Goal: Contribute content: Contribute content

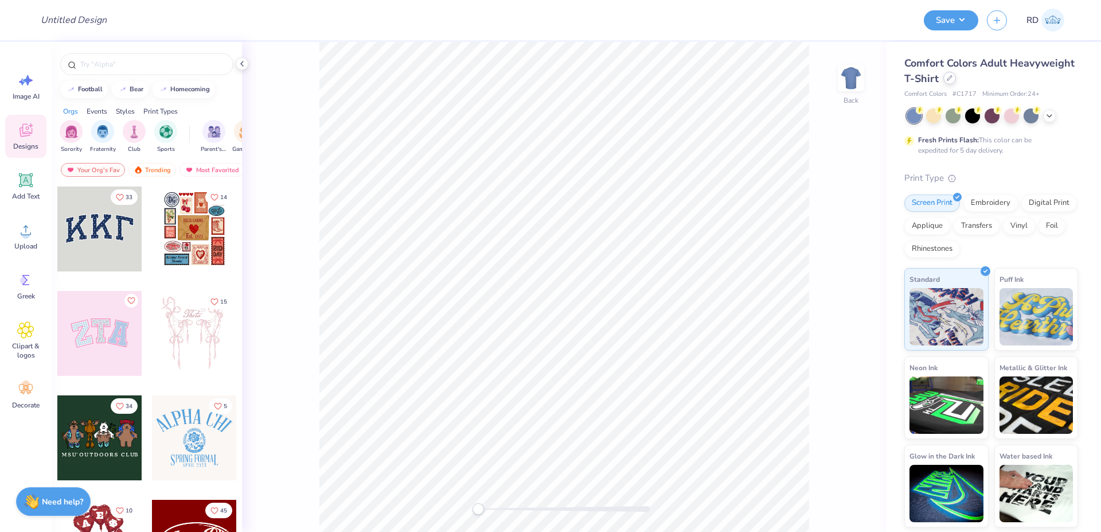
click at [947, 81] on div at bounding box center [950, 78] width 13 height 13
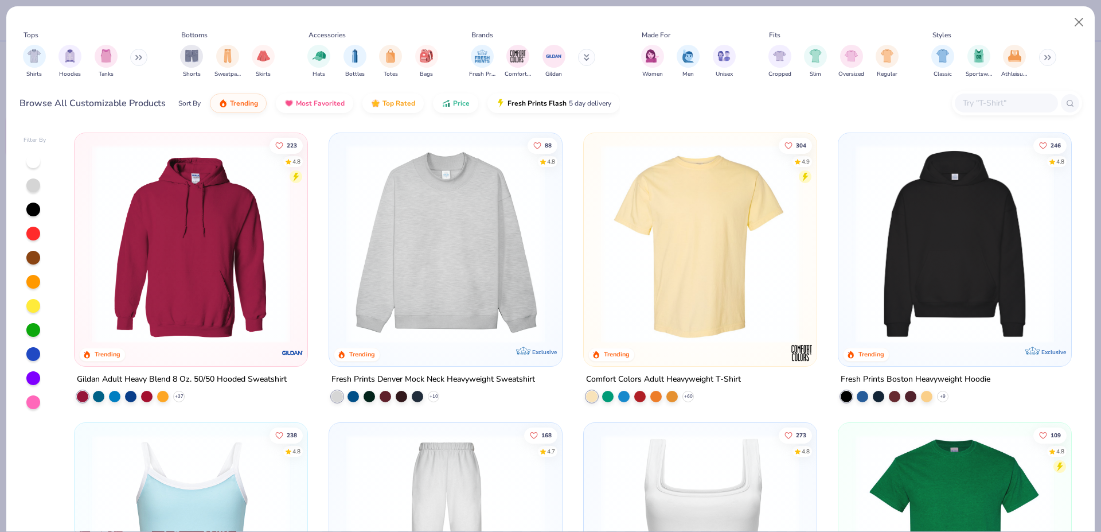
click at [925, 252] on img at bounding box center [955, 244] width 210 height 198
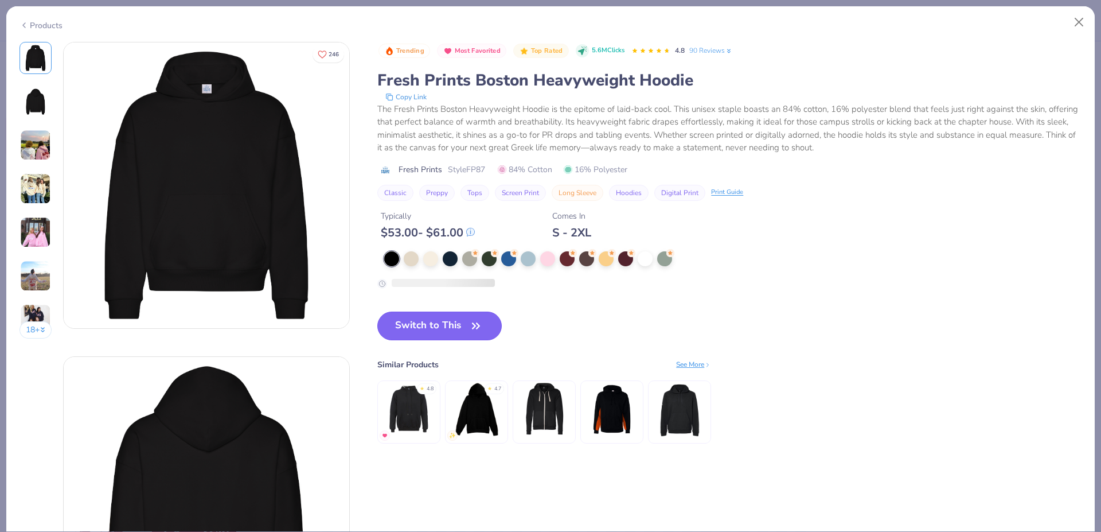
click at [465, 328] on button "Switch to This" at bounding box center [439, 326] width 124 height 29
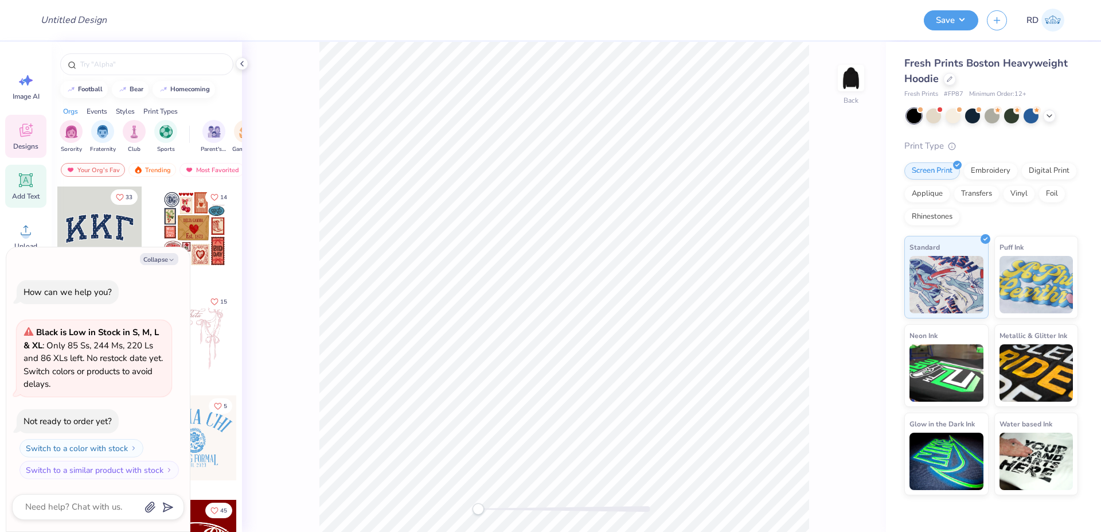
click at [26, 185] on icon at bounding box center [26, 180] width 14 height 14
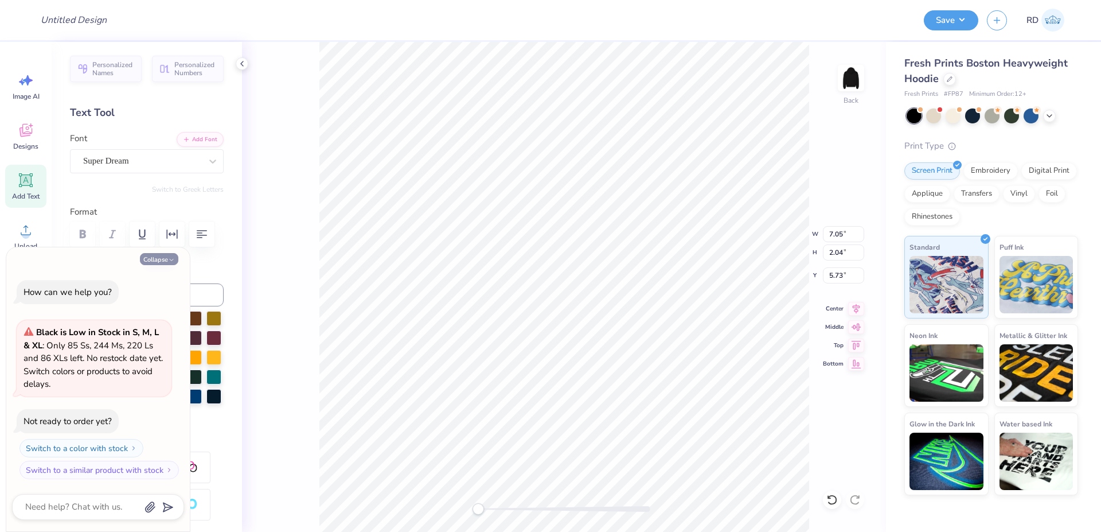
click at [155, 260] on button "Collapse" at bounding box center [159, 259] width 38 height 12
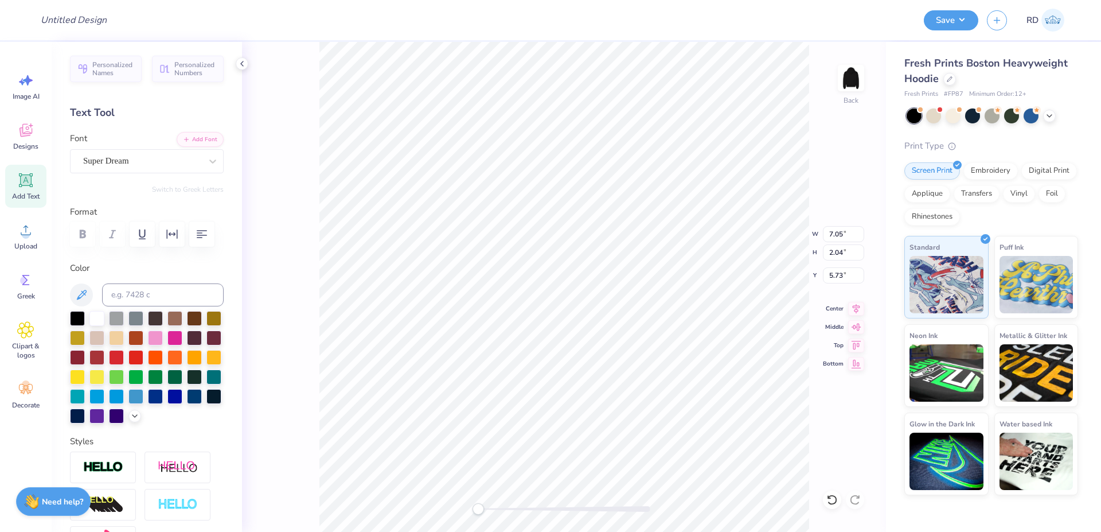
type textarea "x"
drag, startPoint x: 904, startPoint y: 94, endPoint x: 966, endPoint y: 96, distance: 61.4
click at [966, 96] on div "Fresh Prints Boston Heavyweight Hoodie Fresh Prints # FP87 Minimum Order: 12 + …" at bounding box center [993, 268] width 215 height 453
copy div "Fresh Prints # FP87"
click at [33, 233] on icon at bounding box center [25, 229] width 17 height 17
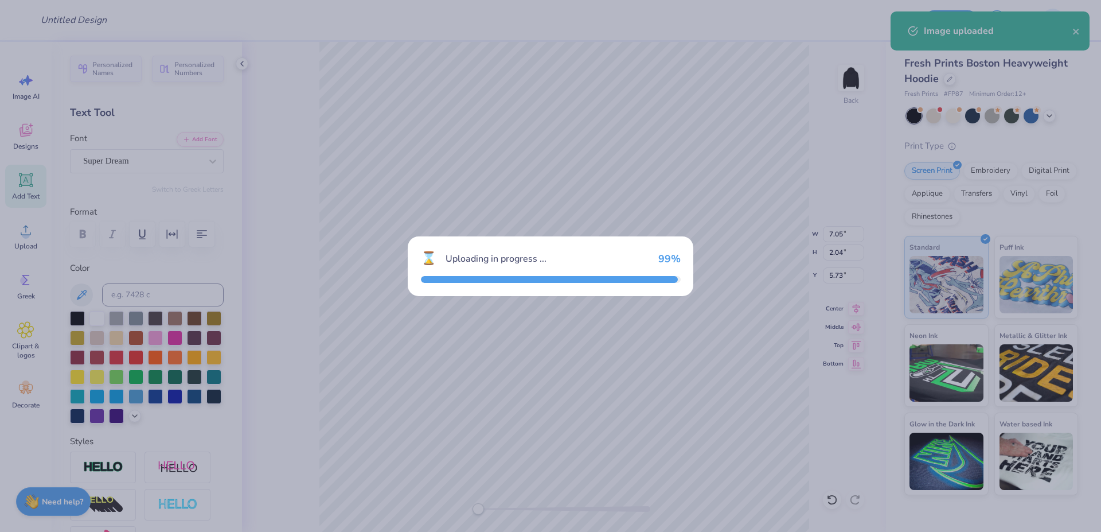
type input "8.28"
type input "3.73"
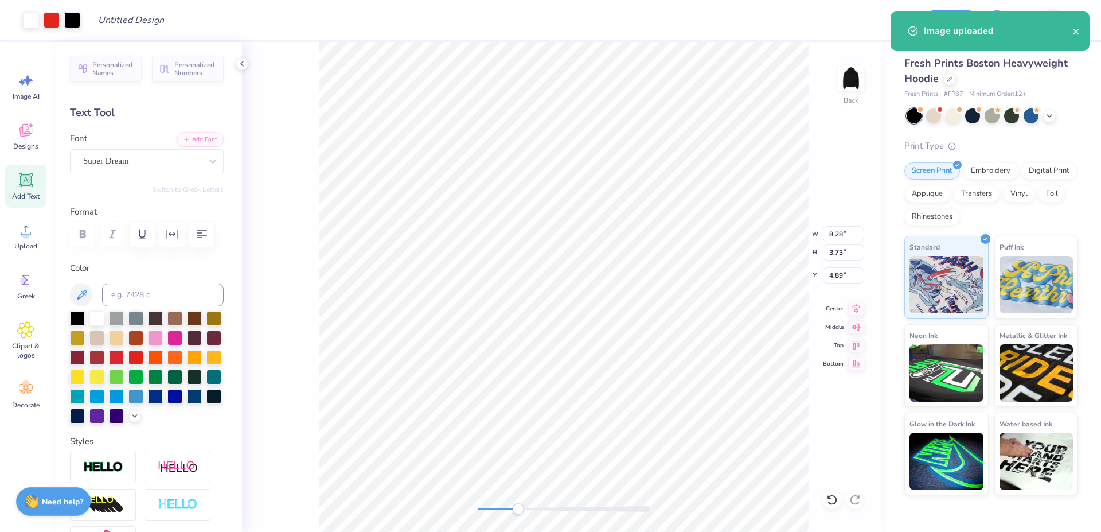
click at [518, 508] on div at bounding box center [564, 509] width 172 height 6
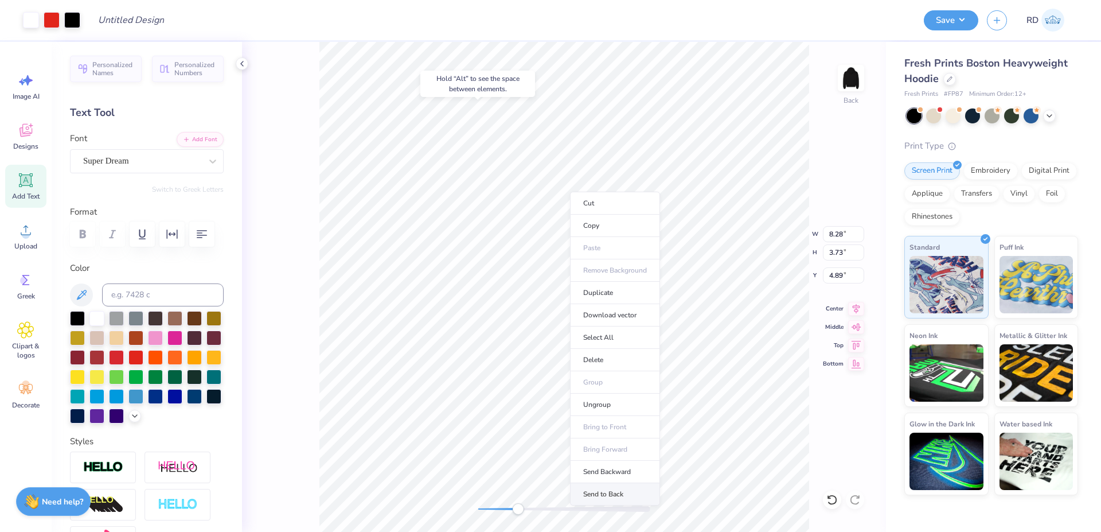
click at [609, 490] on li "Send to Back" at bounding box center [615, 494] width 90 height 22
type input "3.86"
click at [163, 344] on div at bounding box center [155, 336] width 15 height 15
click at [188, 139] on button "Add Font" at bounding box center [200, 138] width 47 height 15
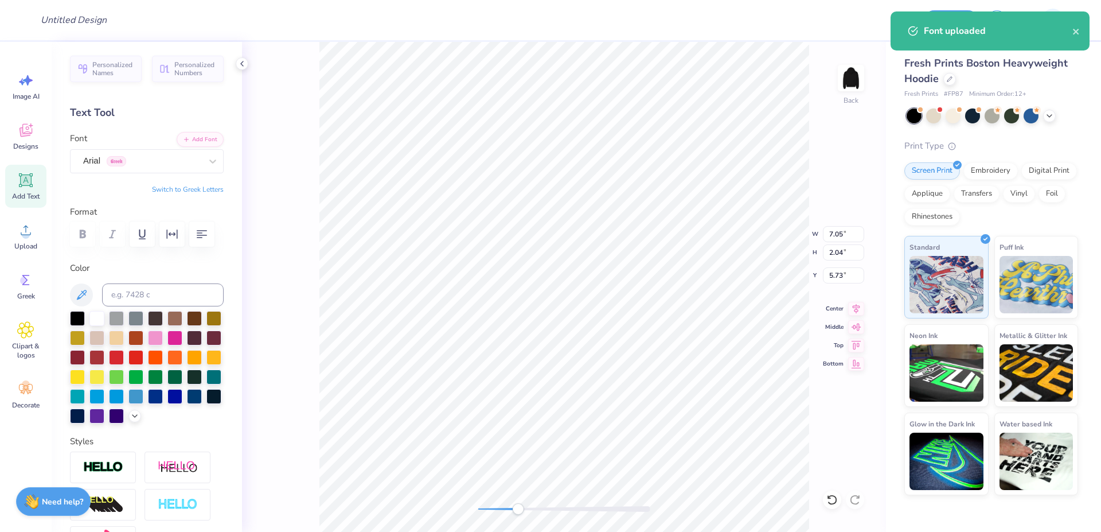
type textarea "Track"
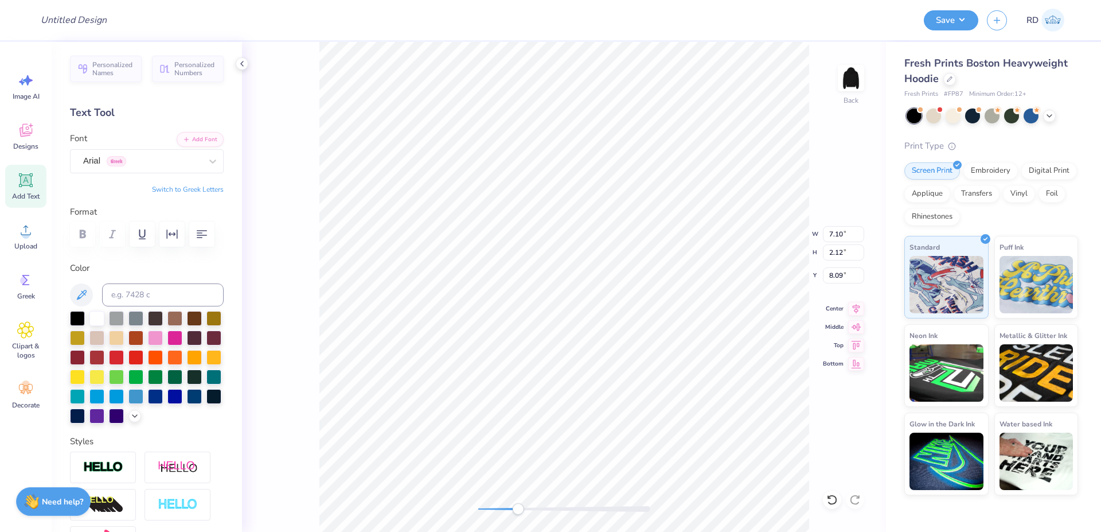
type input "8.28"
type input "3.73"
type input "3.86"
click at [635, 244] on li "Duplicate" at bounding box center [627, 243] width 90 height 22
type input "5.65"
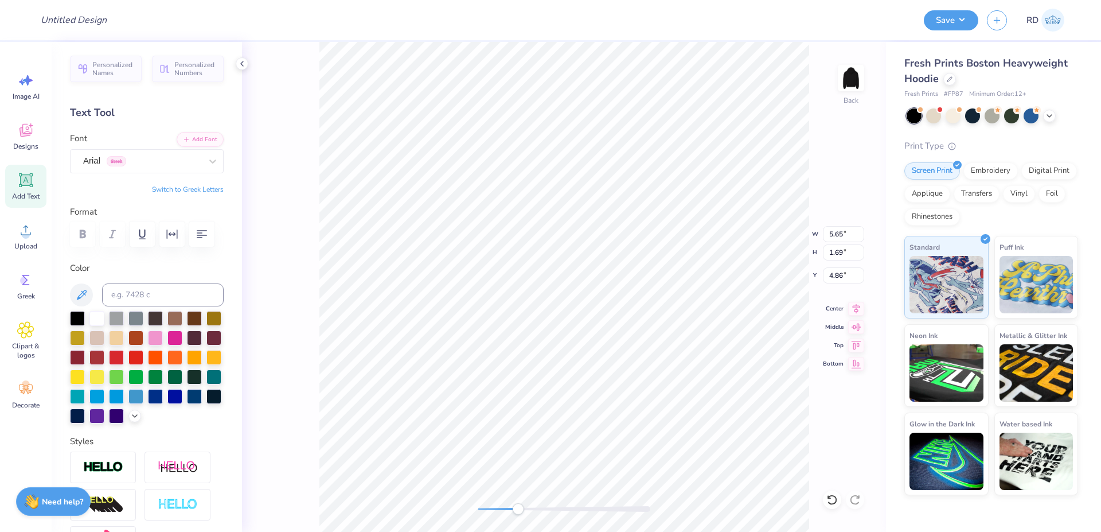
type input "1.69"
type input "4.86"
type textarea "^"
type textarea "*"
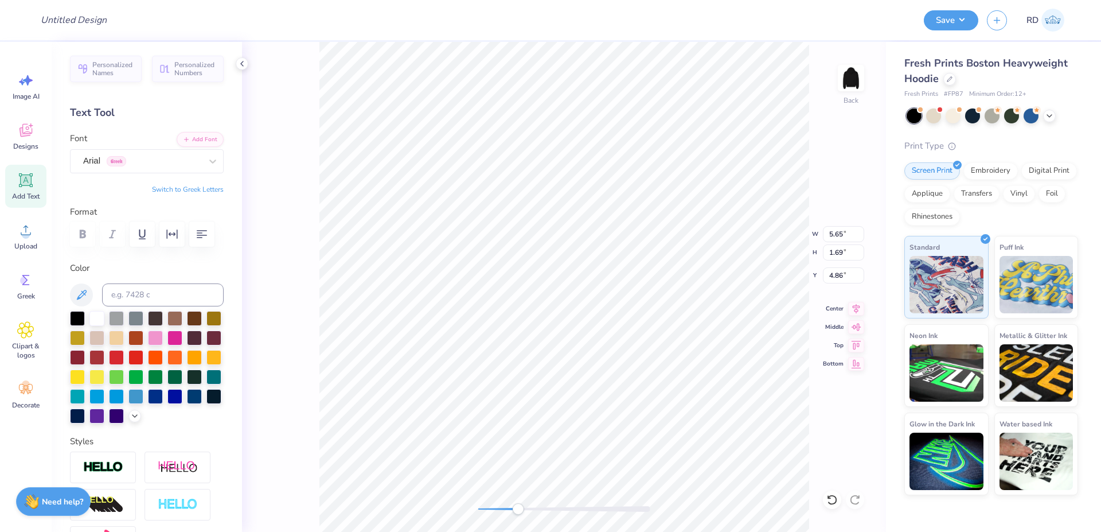
type textarea "*"
type textarea "("
type textarea "*"
type textarea "& Field"
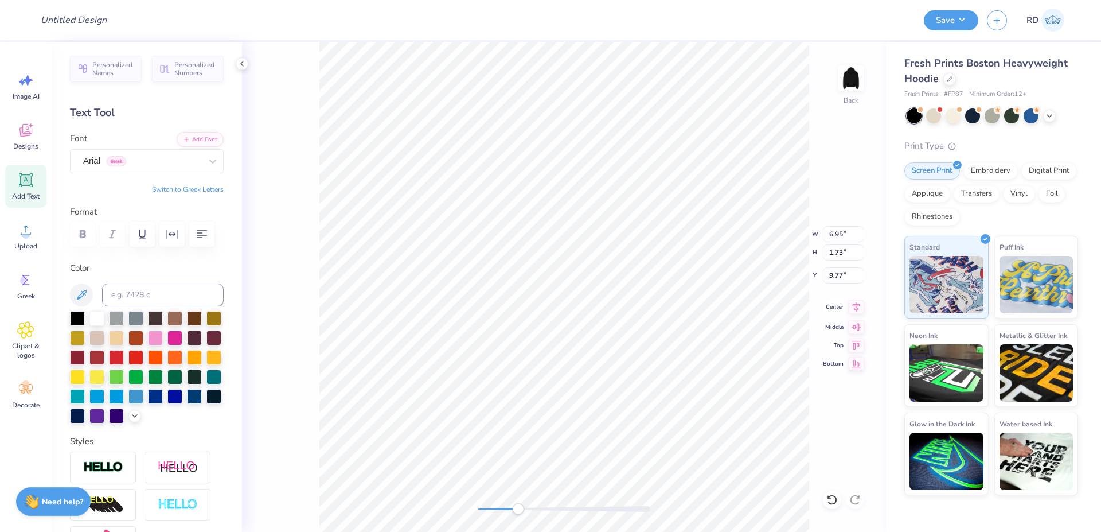
click at [860, 312] on icon at bounding box center [856, 307] width 16 height 14
type input "5.65"
type input "1.69"
type input "3.86"
type input "8.28"
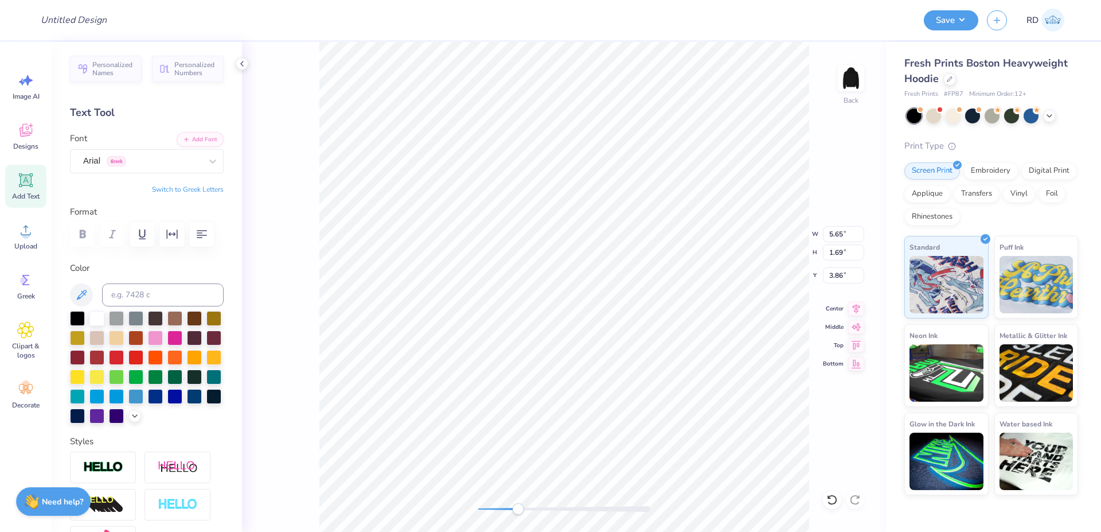
type input "3.73"
click at [855, 309] on icon at bounding box center [856, 307] width 16 height 14
type input "7.62"
type input "3.75"
click at [723, 389] on li "Bring to Front" at bounding box center [725, 391] width 90 height 22
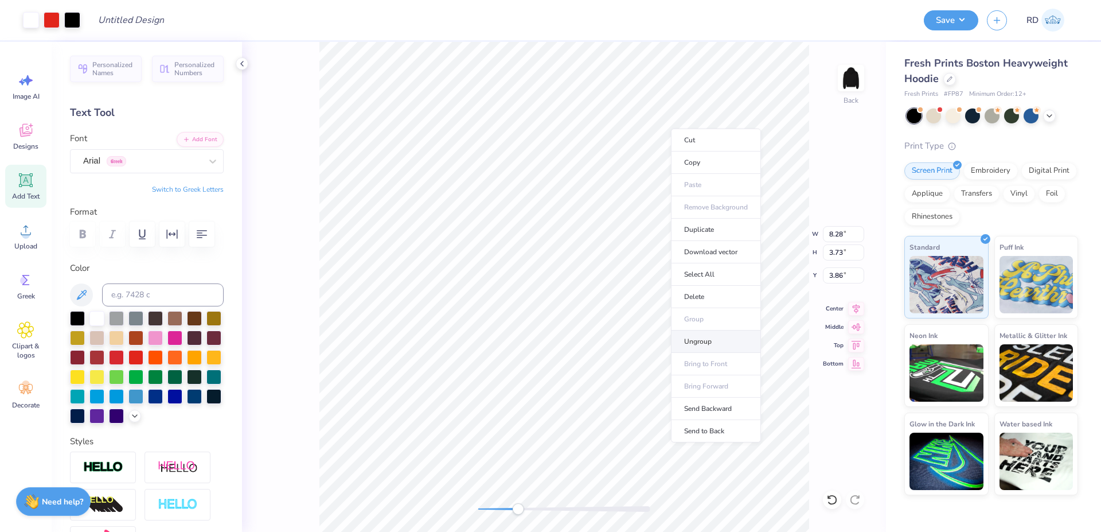
click at [717, 341] on li "Ungroup" at bounding box center [716, 341] width 90 height 22
click at [92, 325] on div at bounding box center [96, 317] width 15 height 15
type input "5.65"
type input "1.69"
type input "3.86"
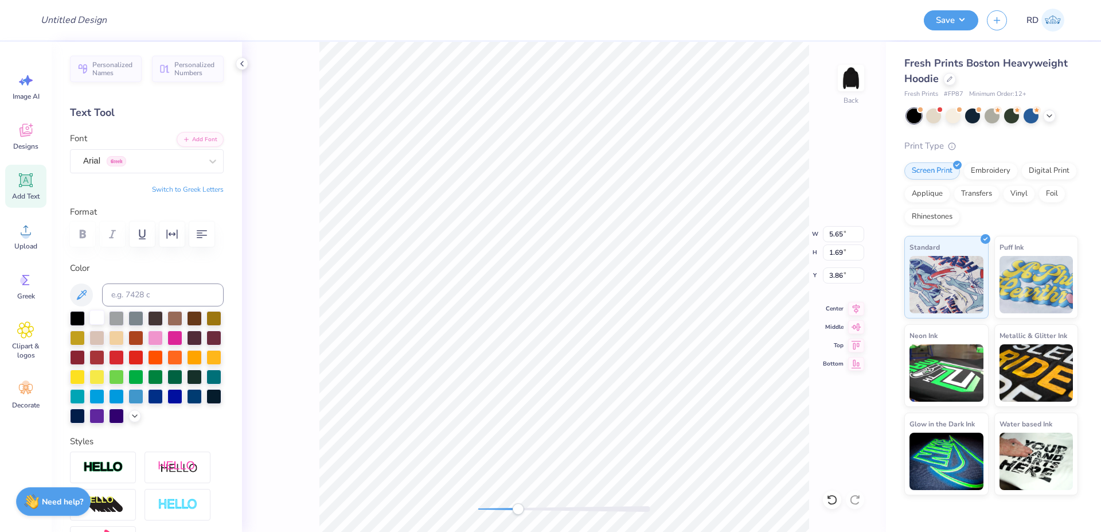
click at [100, 325] on div at bounding box center [96, 317] width 15 height 15
click at [511, 515] on div "Back" at bounding box center [564, 287] width 644 height 490
click at [854, 306] on icon at bounding box center [856, 307] width 7 height 10
click at [602, 268] on li "Duplicate" at bounding box center [607, 273] width 90 height 22
type input "4.86"
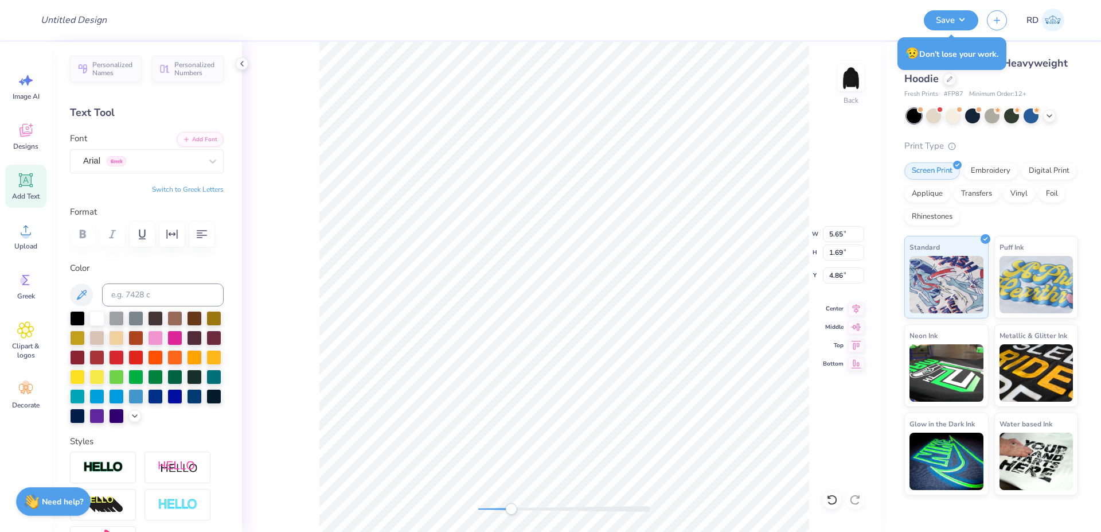
scroll to position [0, 2]
type textarea "2025"
click at [196, 134] on button "Add Font" at bounding box center [200, 138] width 47 height 15
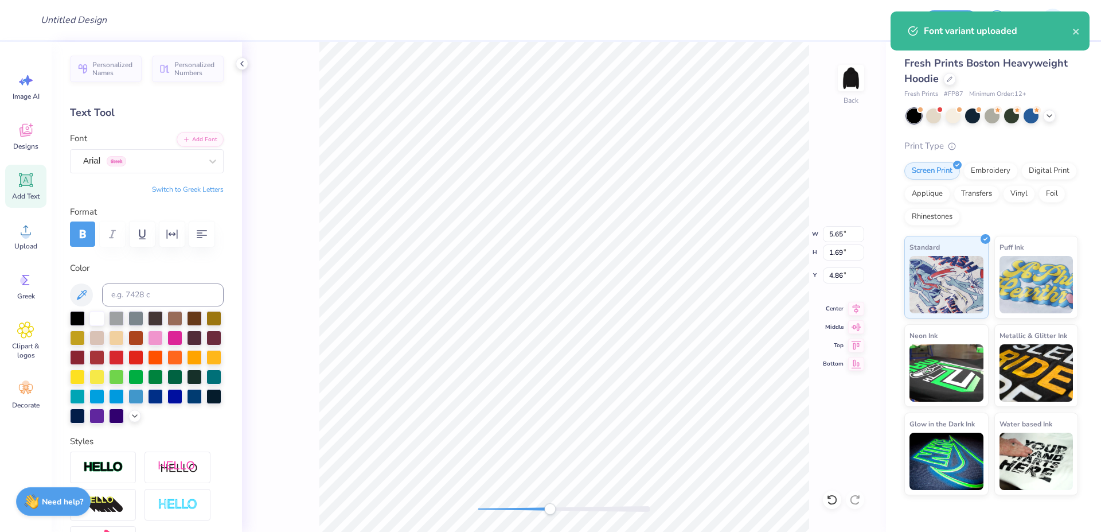
drag, startPoint x: 526, startPoint y: 503, endPoint x: 548, endPoint y: 504, distance: 21.8
click at [548, 504] on div at bounding box center [564, 508] width 172 height 11
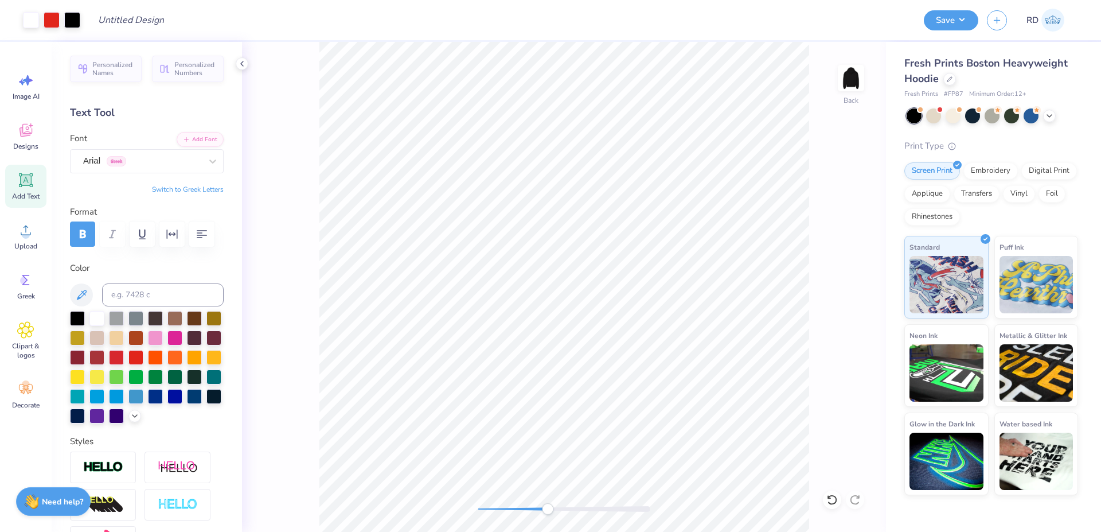
click at [577, 504] on div "Back" at bounding box center [564, 287] width 644 height 490
click at [585, 502] on div "Back" at bounding box center [564, 287] width 644 height 490
click at [621, 500] on div "Back W 1.86 1.86 " H 0.63 0.63 " Y 8.22 8.22 " Center [GEOGRAPHIC_DATA]" at bounding box center [564, 287] width 644 height 490
type input "2.42"
type input "1.36"
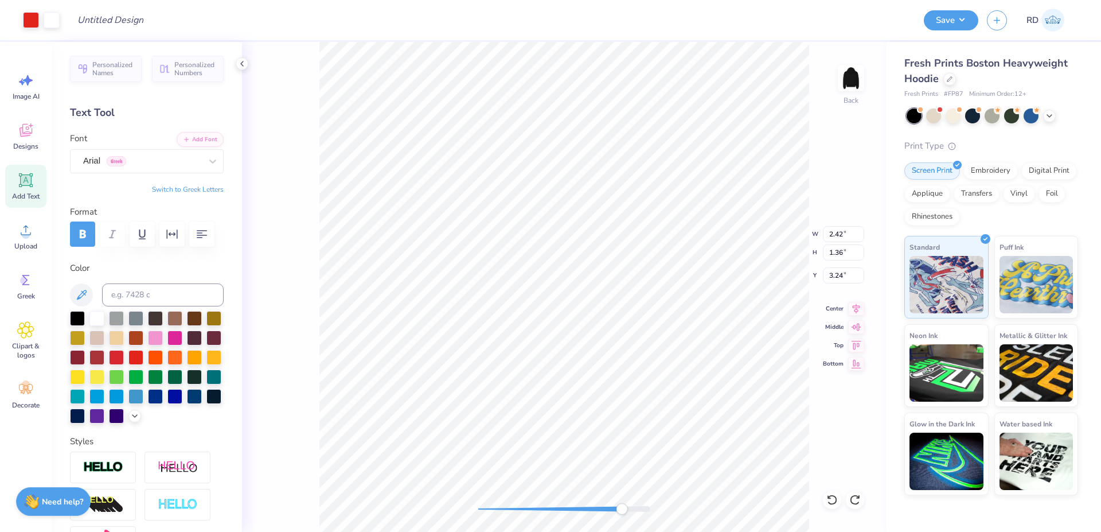
type input "4.15"
click at [607, 519] on li "Send to Back" at bounding box center [614, 518] width 90 height 22
click at [626, 520] on li "Send to Back" at bounding box center [630, 518] width 90 height 22
click at [587, 517] on div "Back W 2.50 2.50 " H 1.44 1.44 " Y 4.11 4.11 " Center Middle Top Bottom" at bounding box center [564, 287] width 644 height 490
type input "1.37"
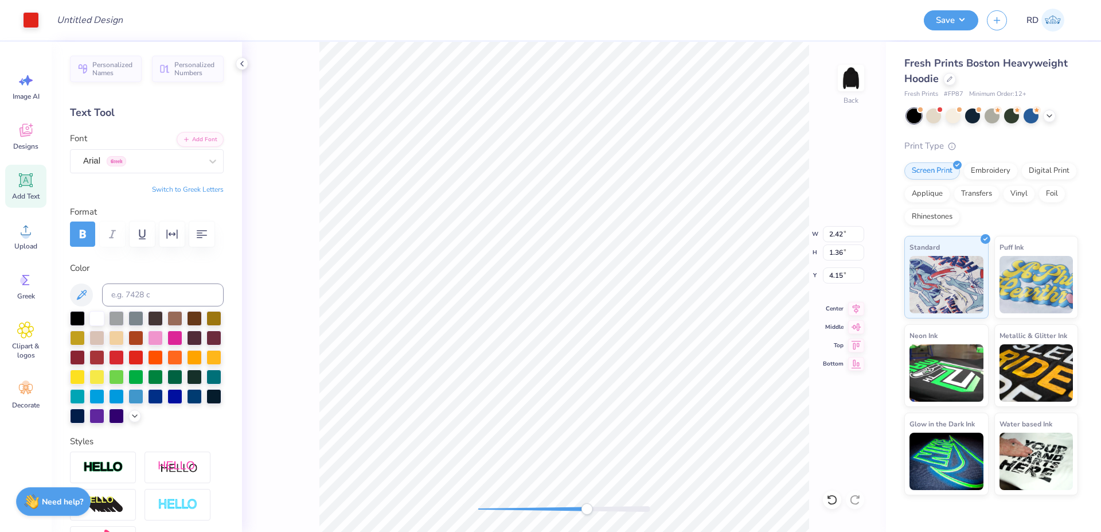
type input "0.46"
type input "4.60"
click at [143, 364] on div at bounding box center [136, 356] width 15 height 15
click at [468, 513] on div "Back W 1.37 1.37 " H 0.46 0.46 " Y 4.60 4.60 " Center Middle Top Bottom" at bounding box center [564, 287] width 644 height 490
click at [516, 509] on div at bounding box center [564, 509] width 172 height 6
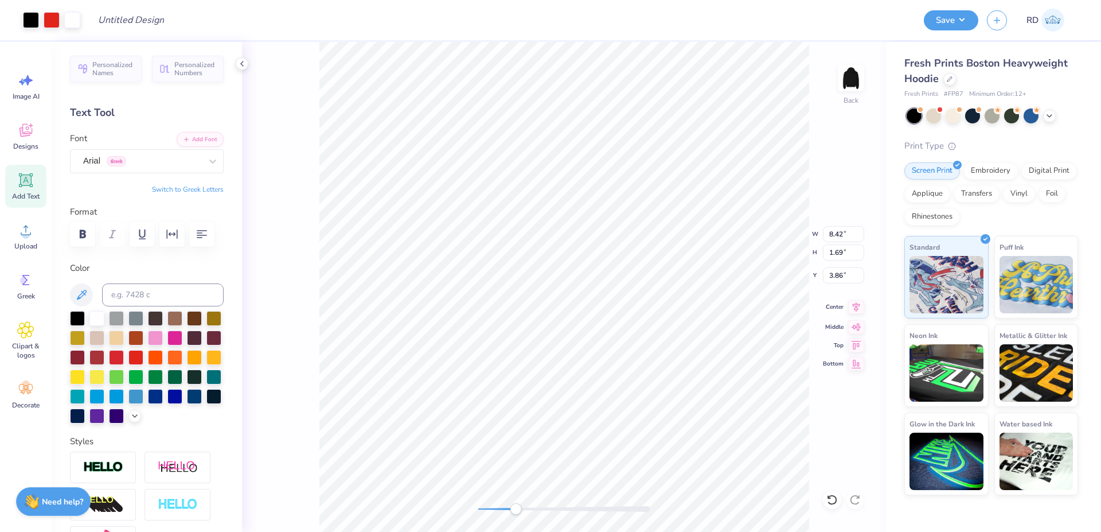
click at [855, 306] on icon at bounding box center [856, 307] width 7 height 10
type input "6.95"
type input "1.73"
type input "6.17"
click at [859, 307] on icon at bounding box center [856, 307] width 16 height 14
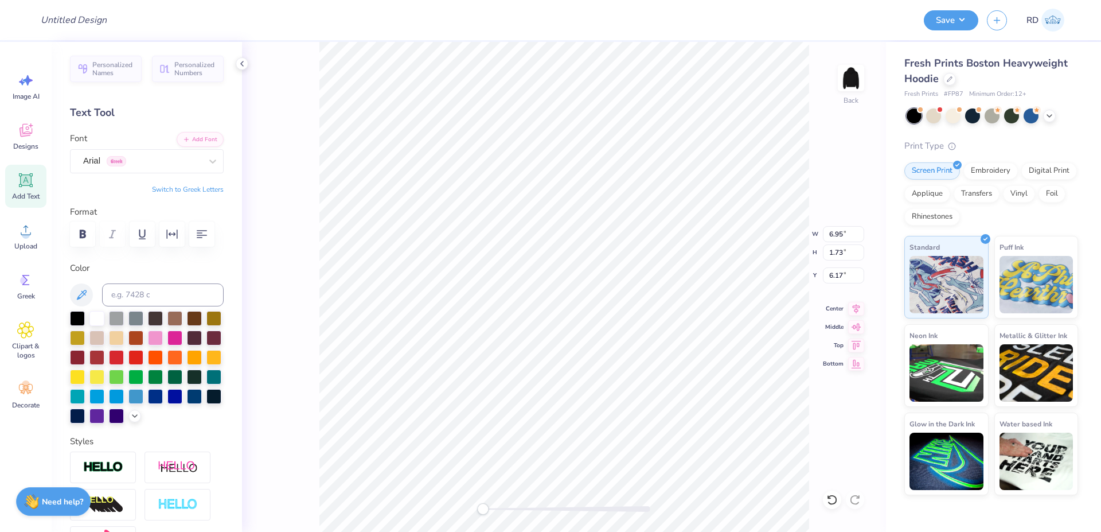
click at [478, 516] on div "Back W 6.95 6.95 " H 1.73 1.73 " Y 6.17 6.17 " Center Middle Top Bottom" at bounding box center [564, 287] width 644 height 490
click at [507, 501] on div "Back W 8.42 8.42 " H 4.02 4.02 " Y 3.86 3.86 " Center Middle Top Bottom" at bounding box center [564, 287] width 644 height 490
click at [661, 405] on li "Group" at bounding box center [673, 406] width 90 height 22
click at [838, 228] on input "8.42" at bounding box center [843, 234] width 41 height 16
type input "3.5"
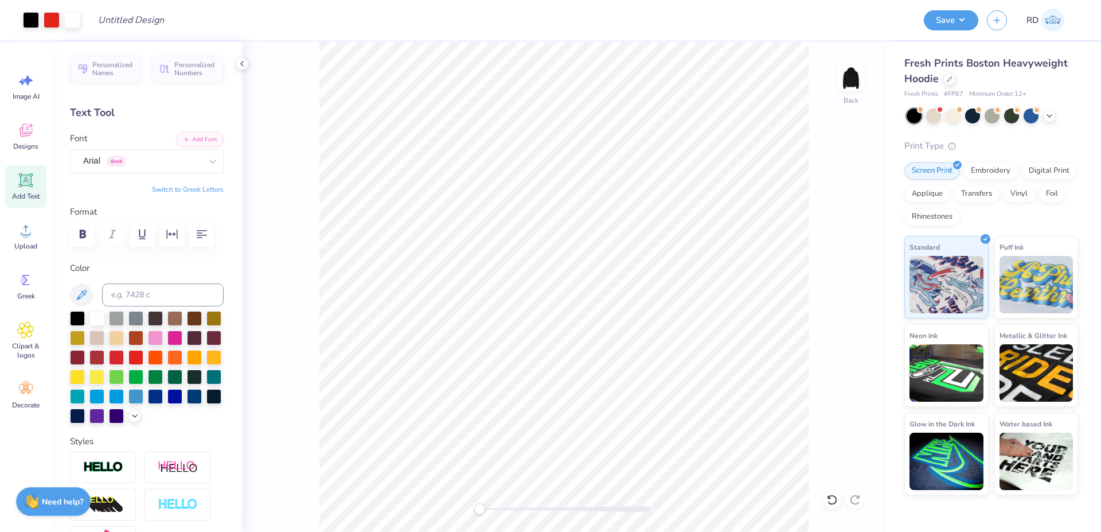
click at [503, 501] on div "Back" at bounding box center [564, 287] width 644 height 490
drag, startPoint x: 504, startPoint y: 511, endPoint x: 466, endPoint y: 533, distance: 44.2
click at [519, 518] on div "Back" at bounding box center [564, 287] width 644 height 490
click at [635, 490] on div "Back" at bounding box center [564, 287] width 644 height 490
click at [660, 491] on div "Back" at bounding box center [564, 287] width 644 height 490
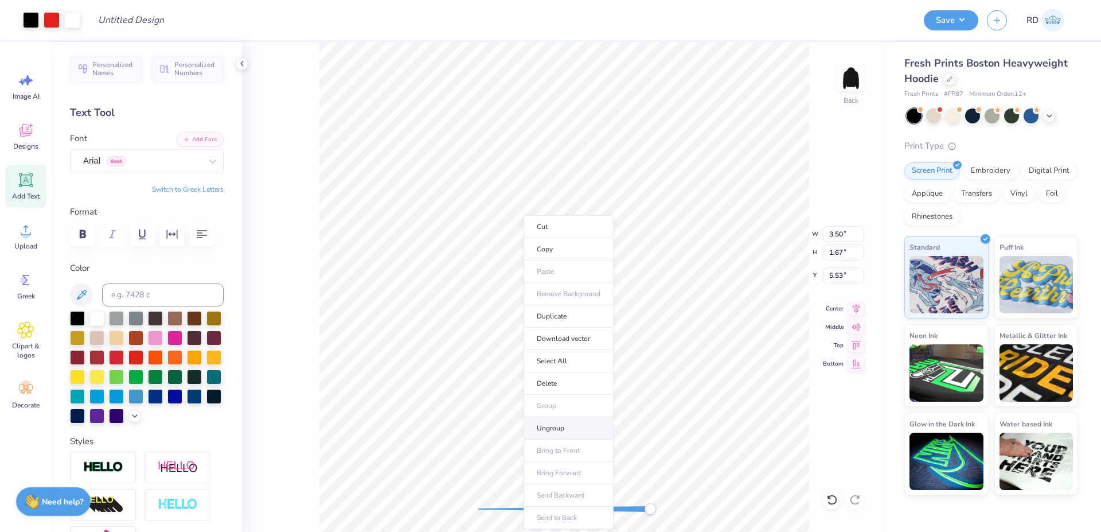
click at [559, 431] on li "Ungroup" at bounding box center [569, 428] width 90 height 22
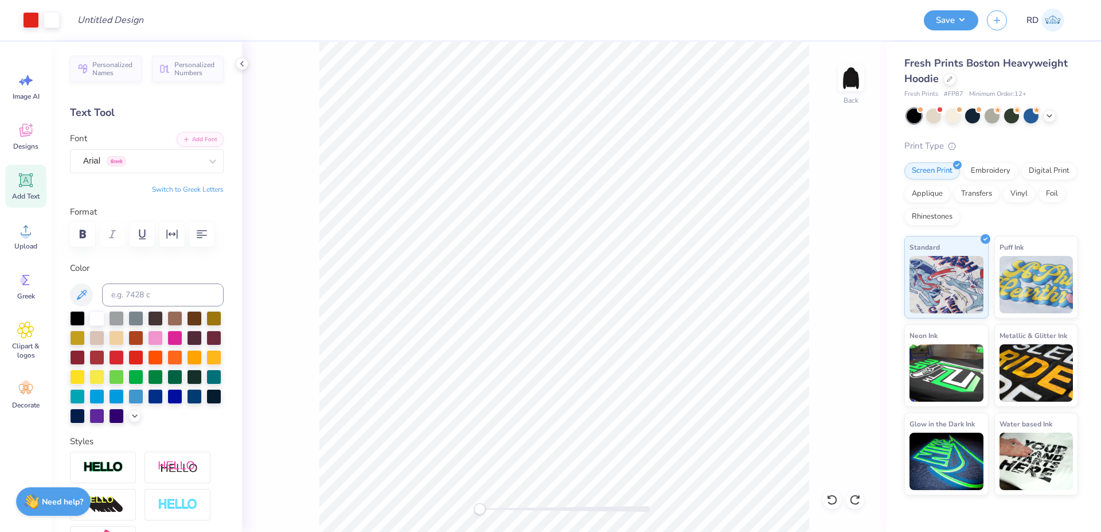
drag, startPoint x: 643, startPoint y: 513, endPoint x: 474, endPoint y: 540, distance: 170.8
click at [846, 238] on input "3.49" at bounding box center [843, 234] width 41 height 16
type input "4.28"
type input "2.04"
type input "5.34"
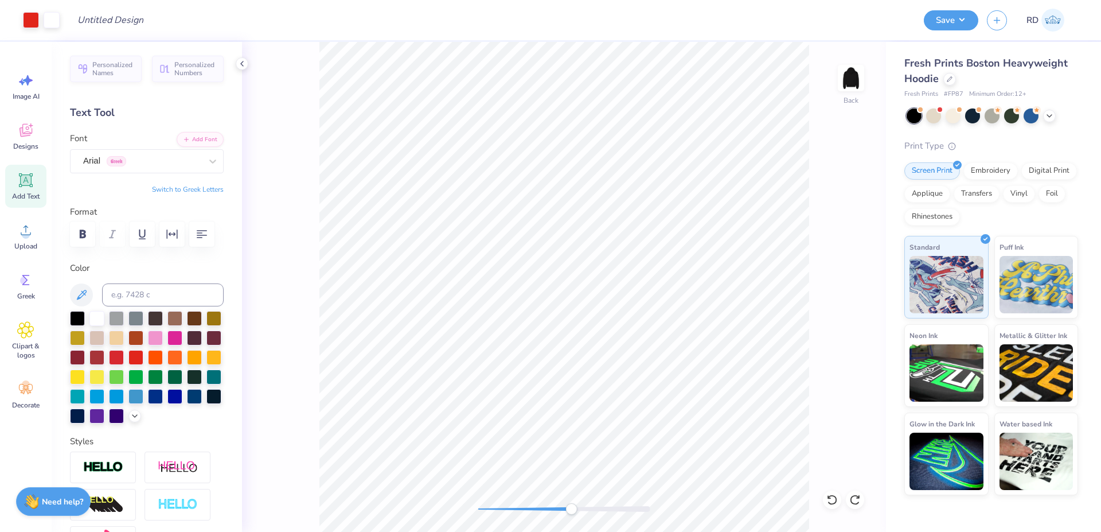
click at [571, 502] on div "Back" at bounding box center [564, 287] width 644 height 490
click at [726, 410] on li "Group" at bounding box center [737, 406] width 90 height 22
click at [842, 224] on div "Back W 3.49 3.49 " H 1.67 1.67 " Y 5.53 5.53 " Center Middle Top Bottom" at bounding box center [564, 287] width 644 height 490
click at [843, 227] on div "Back W 3.49 H 1.67 Y 5.53 Center Middle Top Bottom" at bounding box center [564, 287] width 644 height 490
click at [832, 237] on input "3.49" at bounding box center [843, 234] width 41 height 16
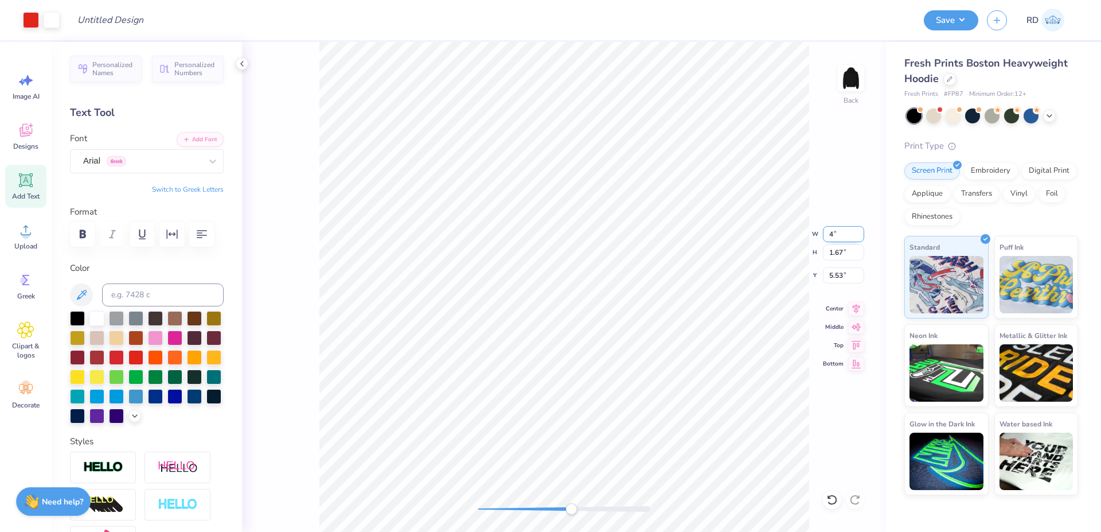
type input "4"
drag, startPoint x: 562, startPoint y: 507, endPoint x: 477, endPoint y: 509, distance: 84.4
click at [478, 509] on div at bounding box center [564, 509] width 172 height 6
click at [842, 279] on input "5.53" at bounding box center [843, 275] width 41 height 16
type input "3"
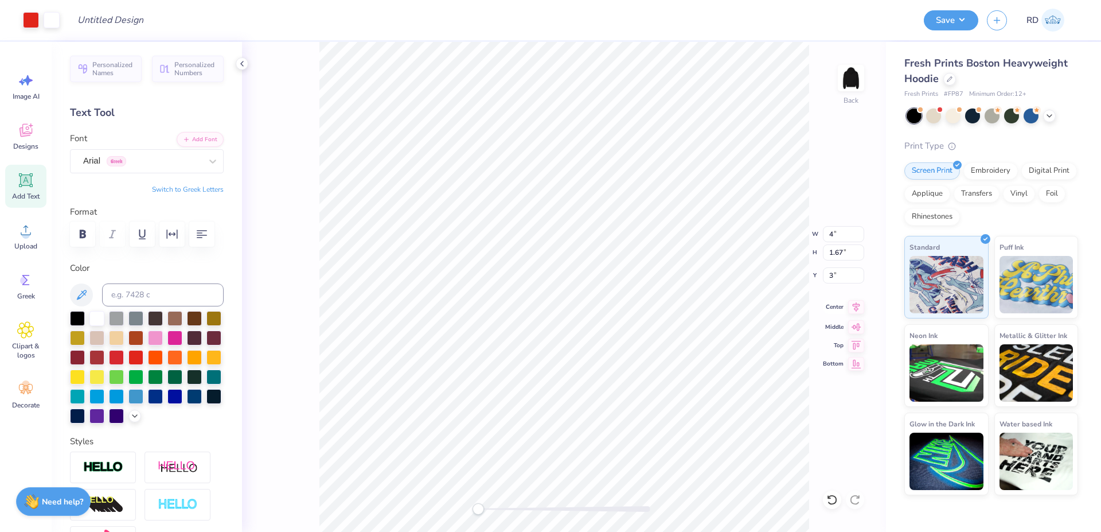
click at [854, 307] on icon at bounding box center [856, 307] width 16 height 14
click at [507, 508] on div at bounding box center [564, 509] width 172 height 6
click at [457, 507] on div "Back W 4.00 4.00 " H 1.92 1.92 " Y 3.00 3.00 " Center Middle Top Bottom" at bounding box center [564, 287] width 644 height 490
drag, startPoint x: 521, startPoint y: 507, endPoint x: 530, endPoint y: 508, distance: 8.1
click at [530, 508] on div at bounding box center [564, 509] width 172 height 6
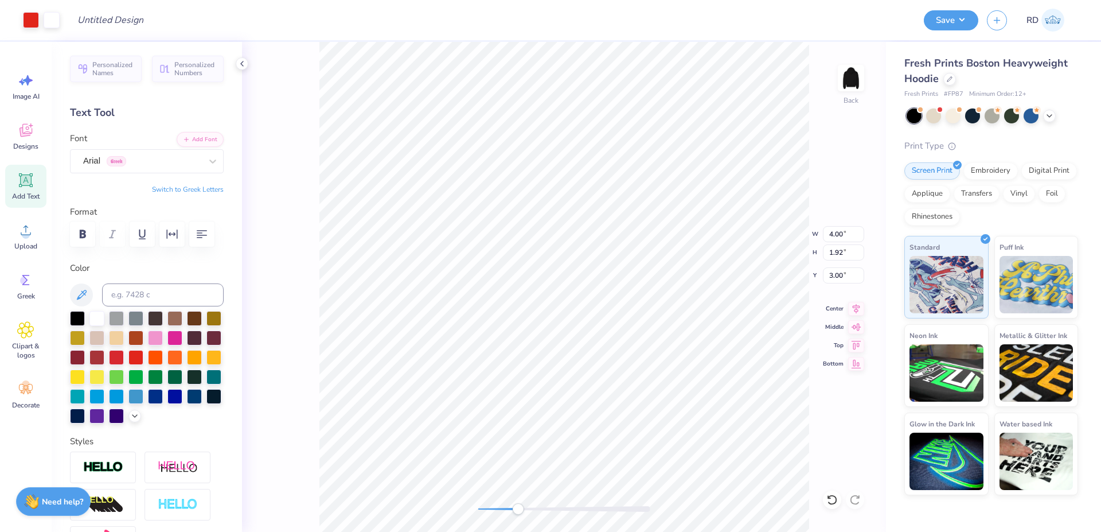
click at [426, 515] on div "Back W 4.00 4.00 " H 1.92 1.92 " Y 3.00 3.00 " Center Middle Top Bottom" at bounding box center [564, 287] width 644 height 490
click at [131, 21] on input "Design Title" at bounding box center [124, 20] width 112 height 23
paste input "FPS240110"
type input "FPS240110"
click at [943, 17] on button "Save" at bounding box center [951, 19] width 55 height 20
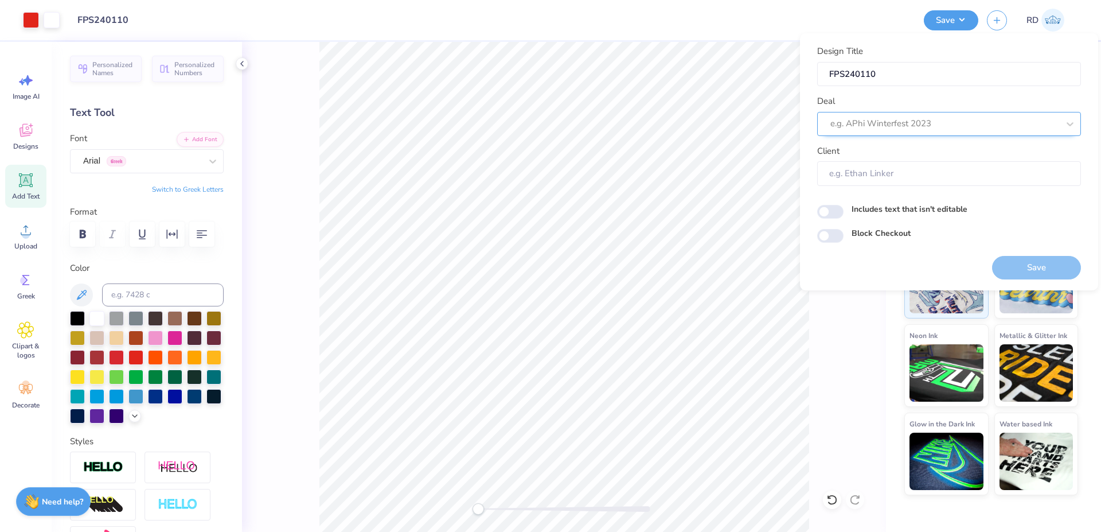
click at [907, 123] on div at bounding box center [945, 123] width 228 height 15
click at [901, 150] on div "Design Tool Gallery" at bounding box center [949, 154] width 255 height 19
type input "gallery"
type input "Design Tool Gallery User"
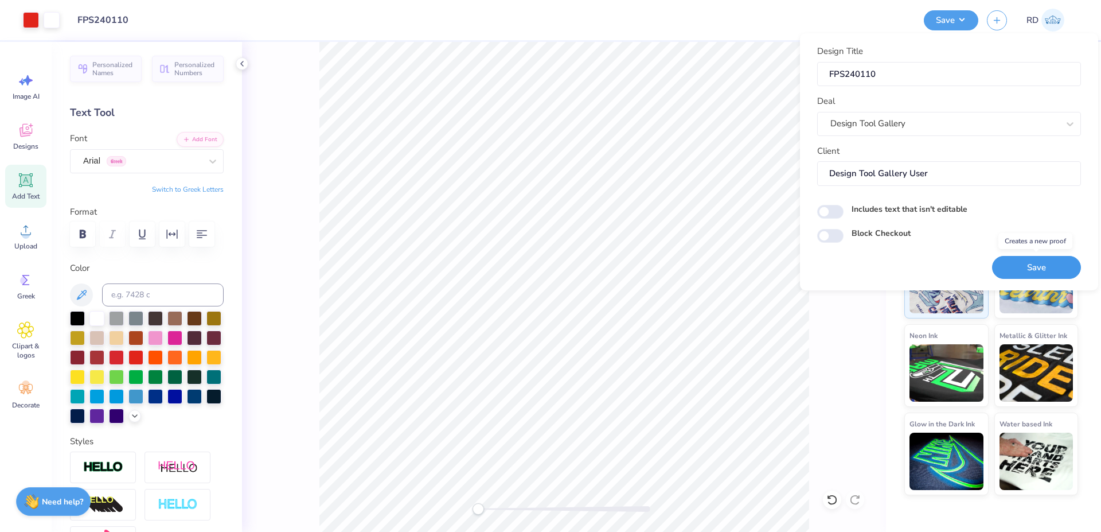
click at [1052, 260] on button "Save" at bounding box center [1036, 268] width 89 height 24
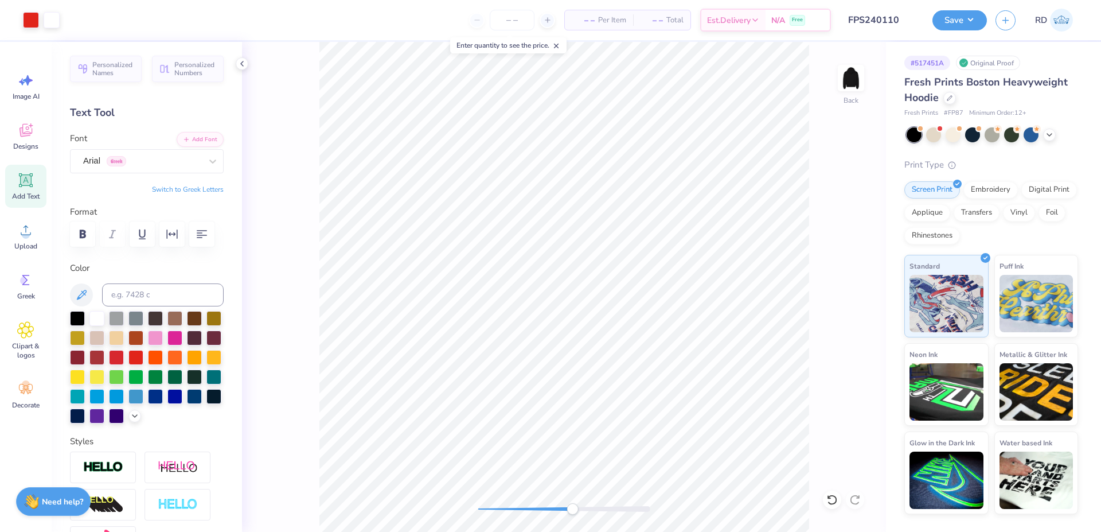
drag, startPoint x: 562, startPoint y: 512, endPoint x: 573, endPoint y: 511, distance: 10.9
click at [573, 511] on div at bounding box center [564, 508] width 172 height 11
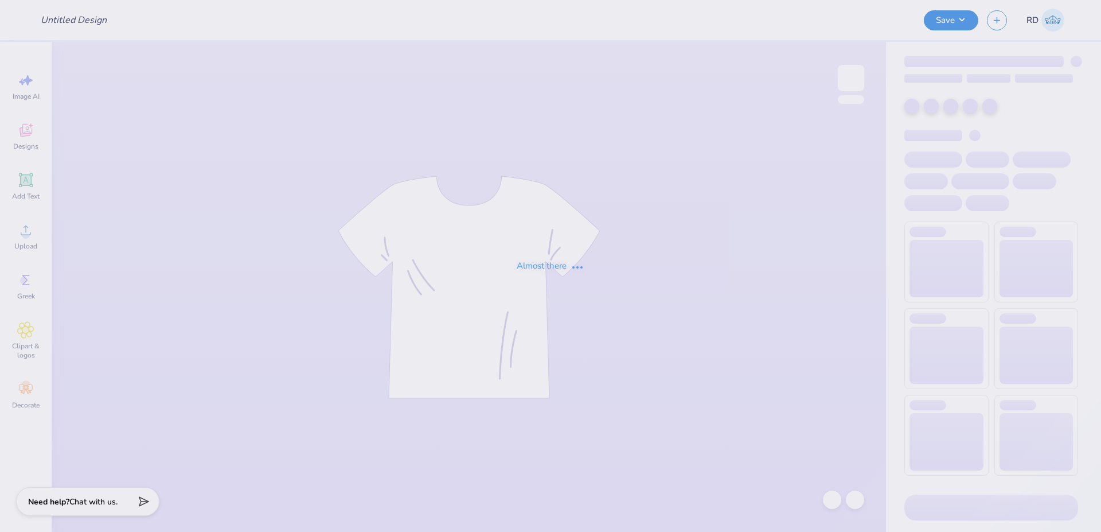
type input "FPS240110"
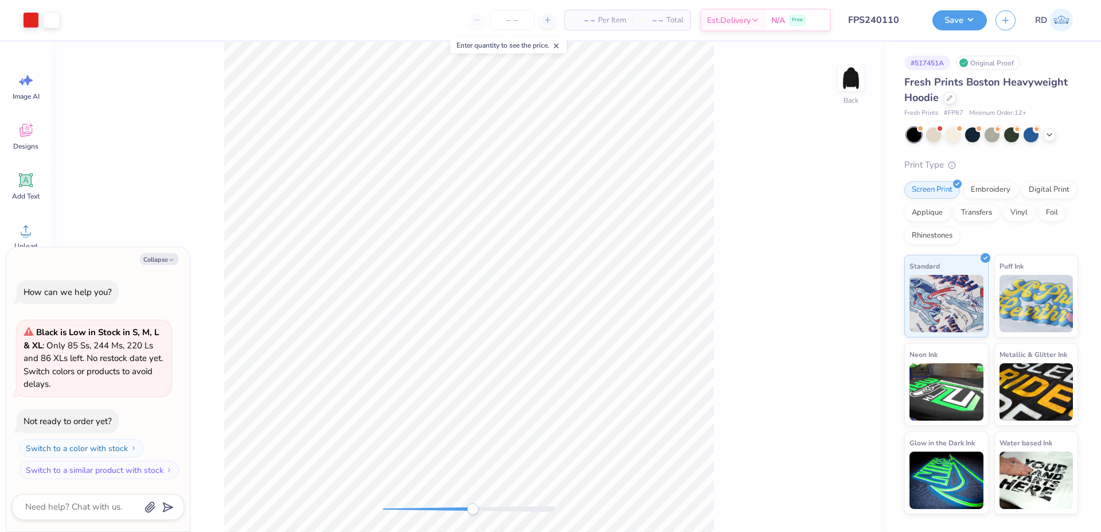
drag, startPoint x: 447, startPoint y: 507, endPoint x: 476, endPoint y: 503, distance: 28.3
click at [476, 503] on div at bounding box center [469, 508] width 172 height 11
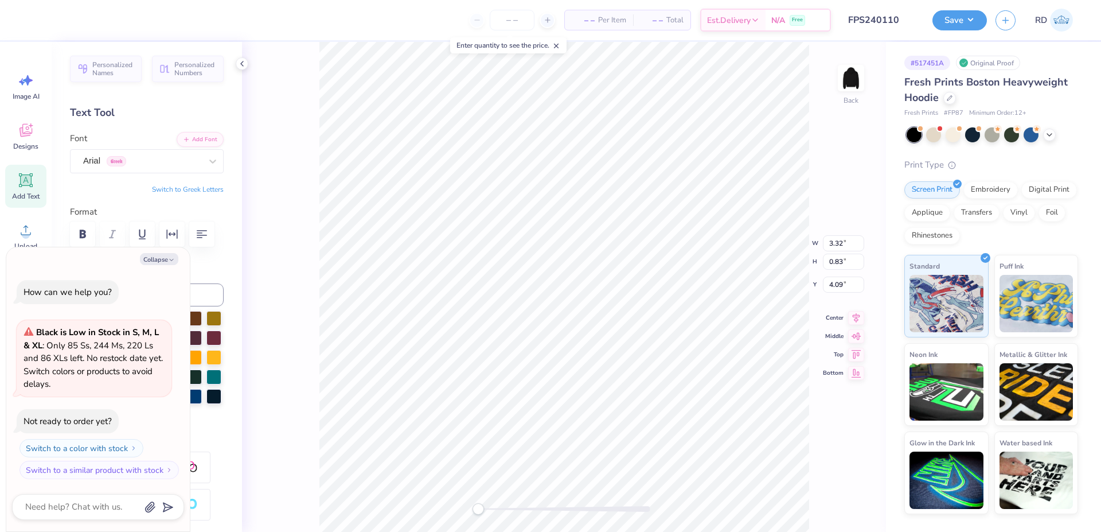
type textarea "x"
